Goal: Task Accomplishment & Management: Complete application form

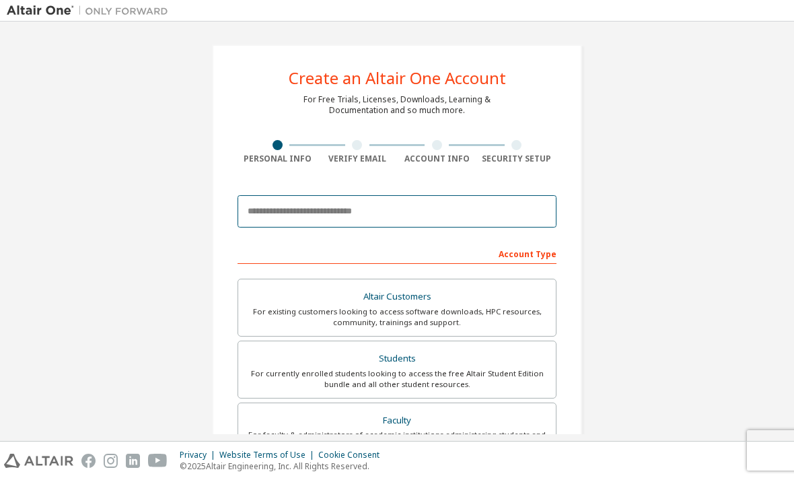
click at [474, 216] on input "email" at bounding box center [397, 211] width 319 height 32
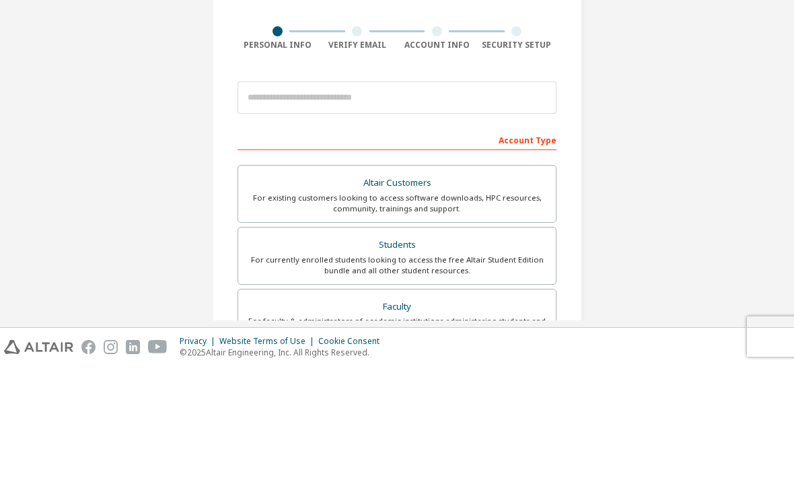
scroll to position [43, 0]
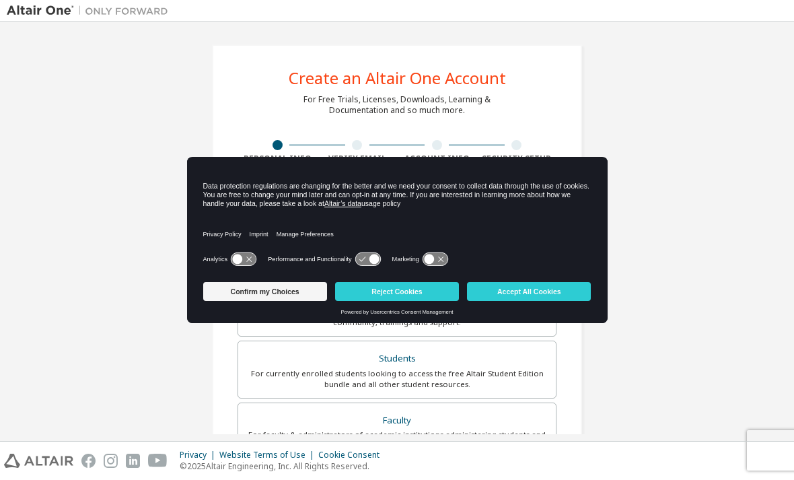
click at [555, 288] on button "Accept All Cookies" at bounding box center [529, 291] width 124 height 19
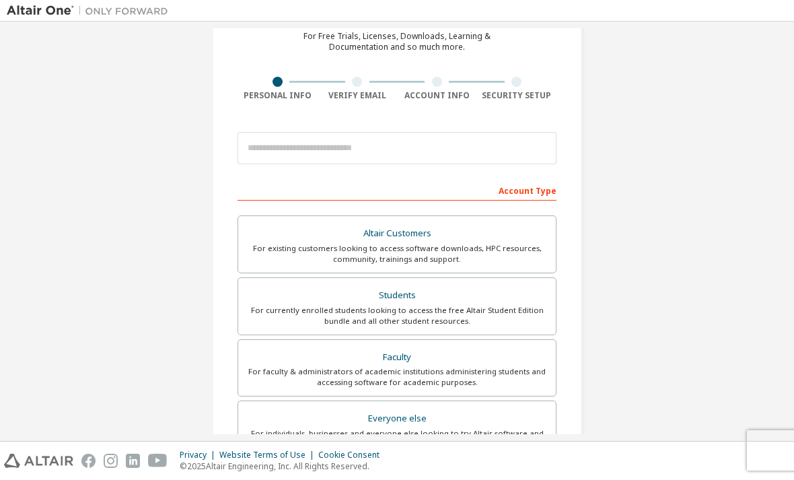
scroll to position [66, 0]
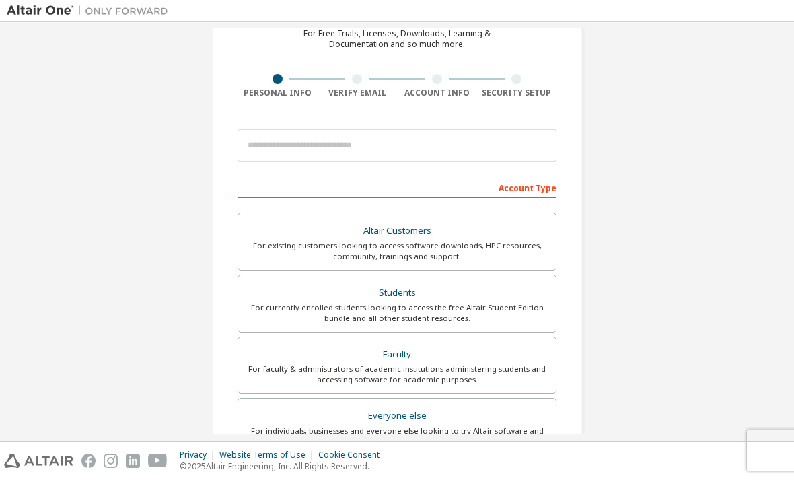
click at [501, 302] on div "For currently enrolled students looking to access the free Altair Student Editi…" at bounding box center [396, 313] width 301 height 22
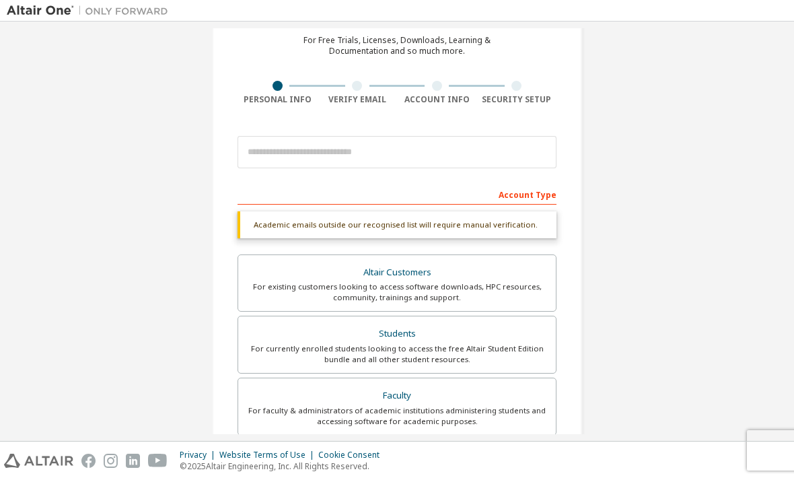
scroll to position [52, 0]
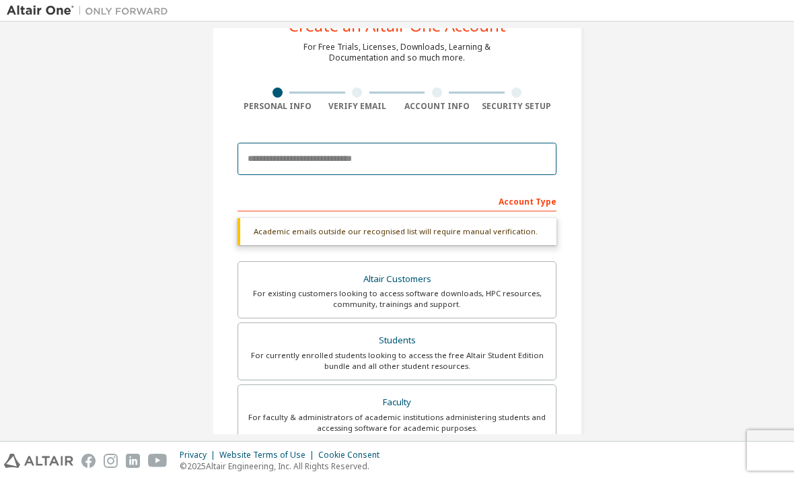
click at [477, 143] on input "email" at bounding box center [397, 159] width 319 height 32
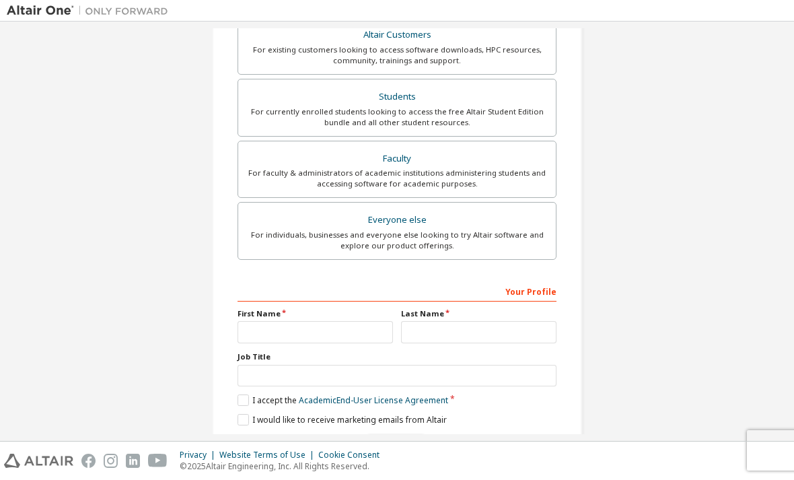
scroll to position [260, 0]
type input "**********"
click at [321, 76] on label "Altair Customers For existing customers looking to access software downloads, H…" at bounding box center [397, 47] width 319 height 58
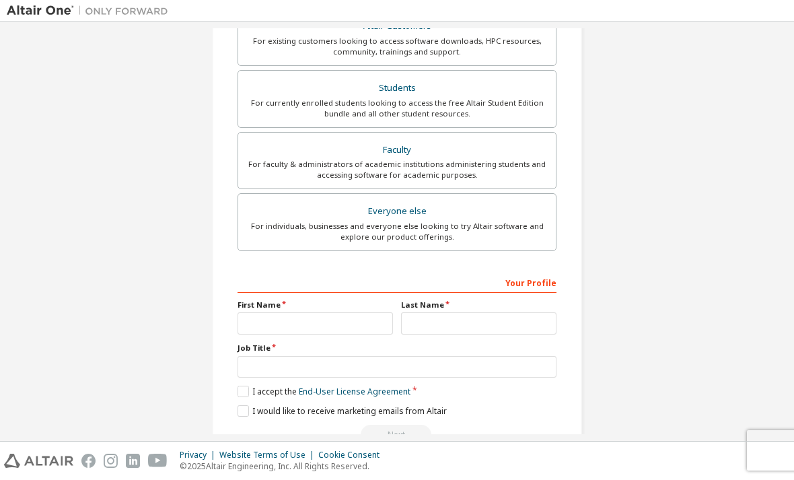
scroll to position [269, 0]
click at [485, 99] on div "For currently enrolled students looking to access the free Altair Student Editi…" at bounding box center [396, 110] width 301 height 22
click at [336, 314] on input "text" at bounding box center [315, 325] width 155 height 22
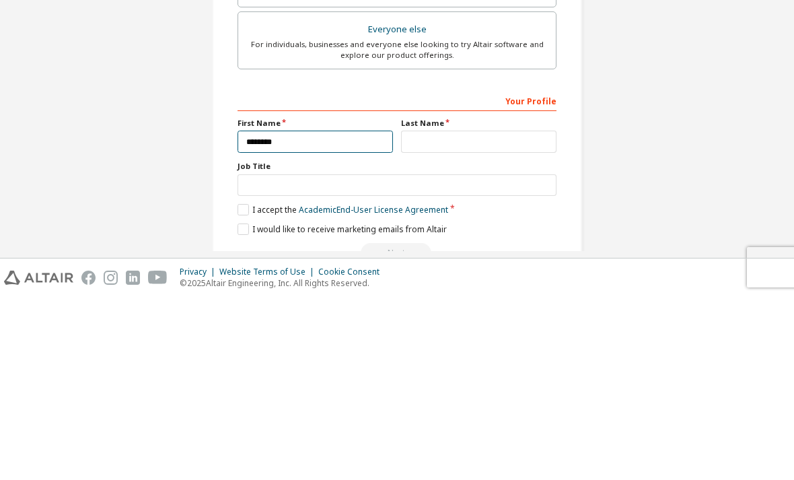
type input "********"
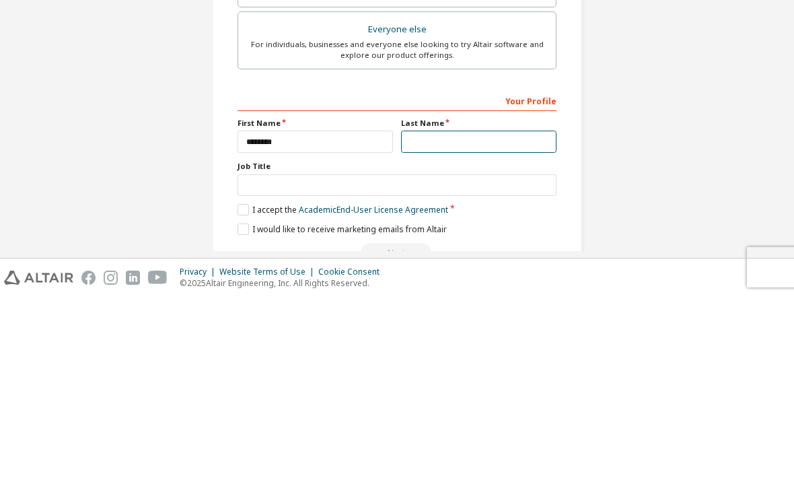
click at [468, 314] on input "text" at bounding box center [478, 325] width 155 height 22
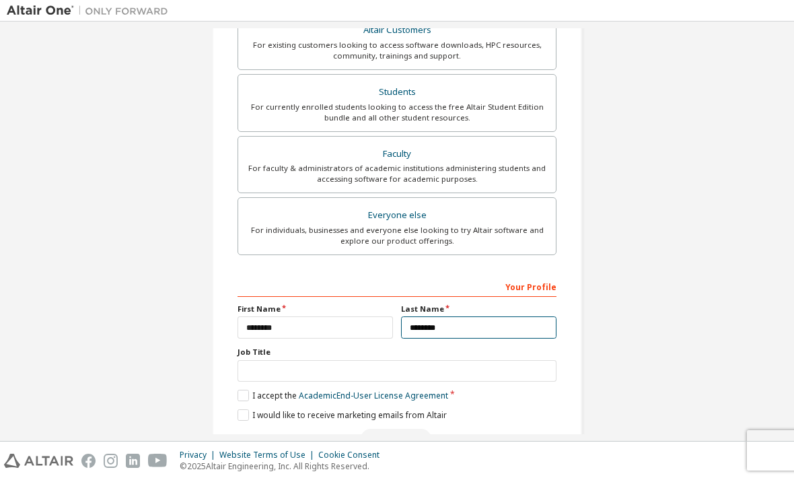
type input "********"
click at [244, 390] on label "I accept the Academic End-User License Agreement" at bounding box center [343, 395] width 211 height 11
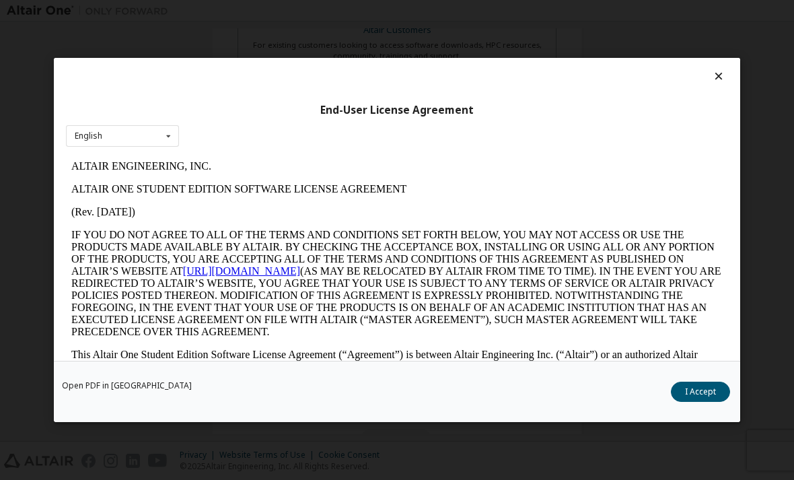
scroll to position [0, 0]
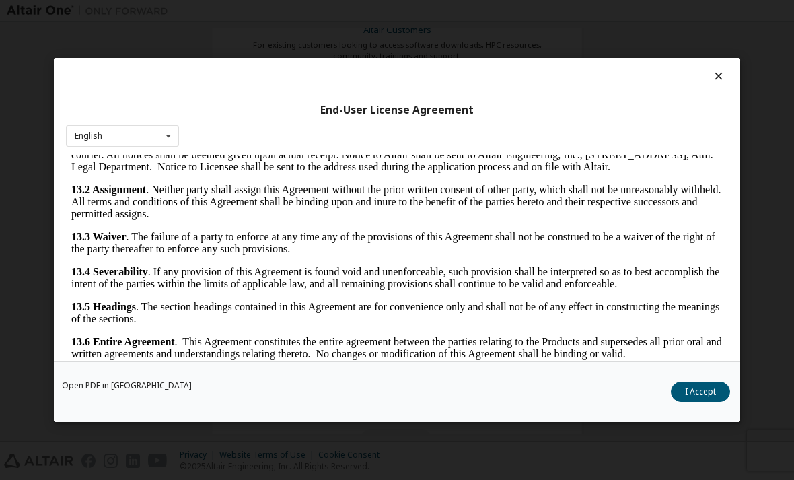
click at [705, 422] on div "Open PDF in New Tab I Accept" at bounding box center [397, 391] width 686 height 61
click at [704, 422] on div "Open PDF in New Tab I Accept" at bounding box center [397, 391] width 686 height 61
click at [705, 400] on button "I Accept" at bounding box center [700, 392] width 59 height 20
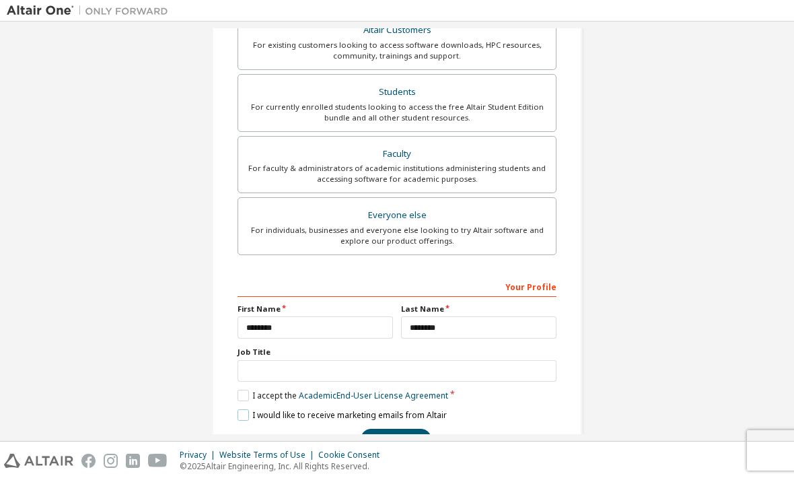
click at [239, 409] on label "I would like to receive marketing emails from Altair" at bounding box center [342, 414] width 209 height 11
click at [389, 429] on button "Next" at bounding box center [396, 439] width 71 height 20
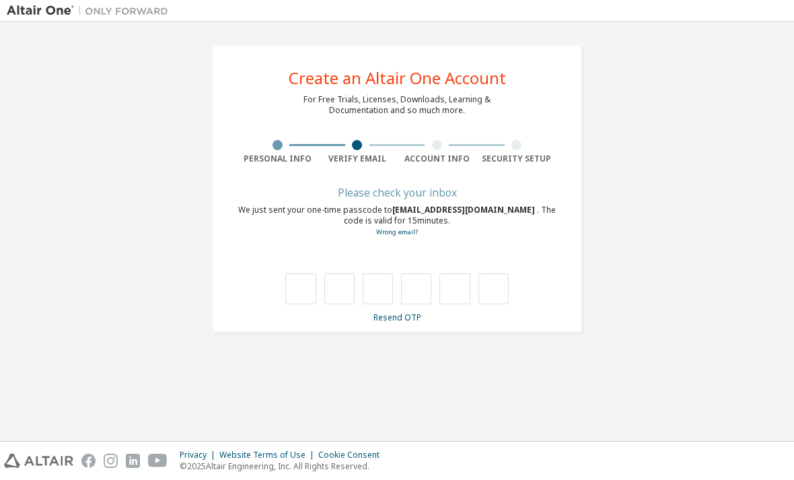
scroll to position [0, 0]
click at [302, 273] on input "text" at bounding box center [300, 288] width 30 height 31
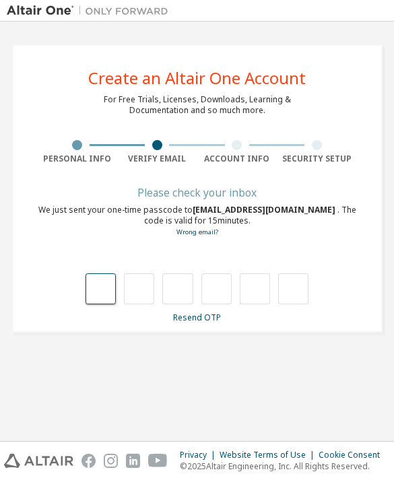
click at [96, 289] on input "text" at bounding box center [100, 288] width 30 height 31
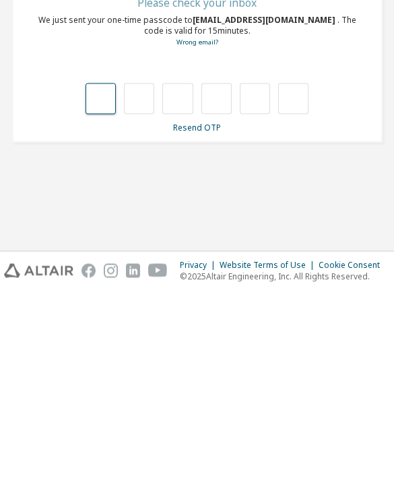
type input "*"
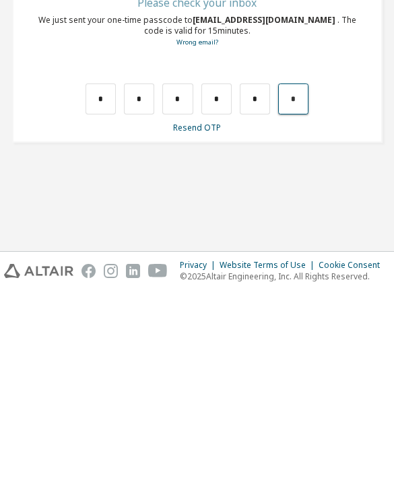
type input "*"
